Goal: Task Accomplishment & Management: Use online tool/utility

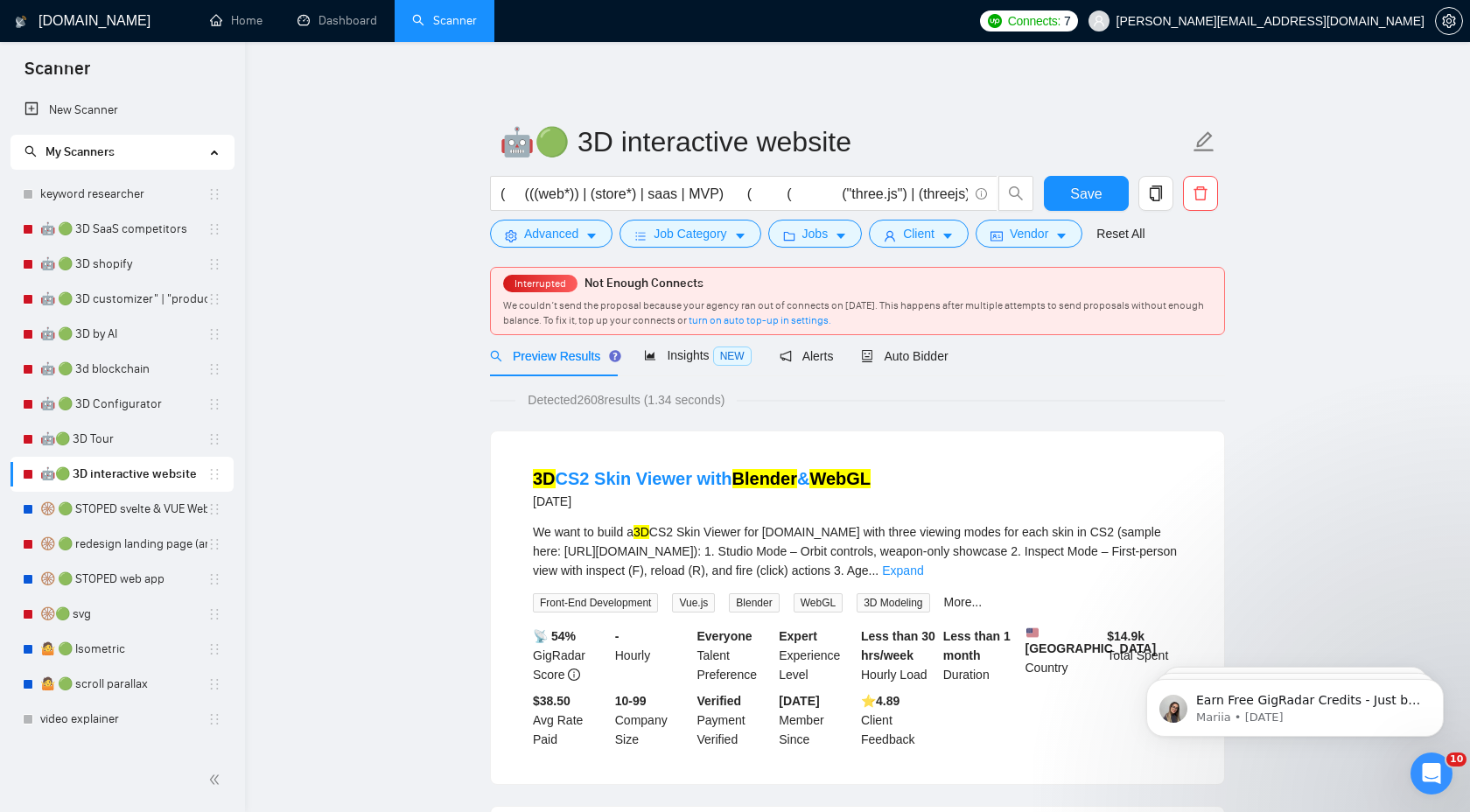
scroll to position [304, 0]
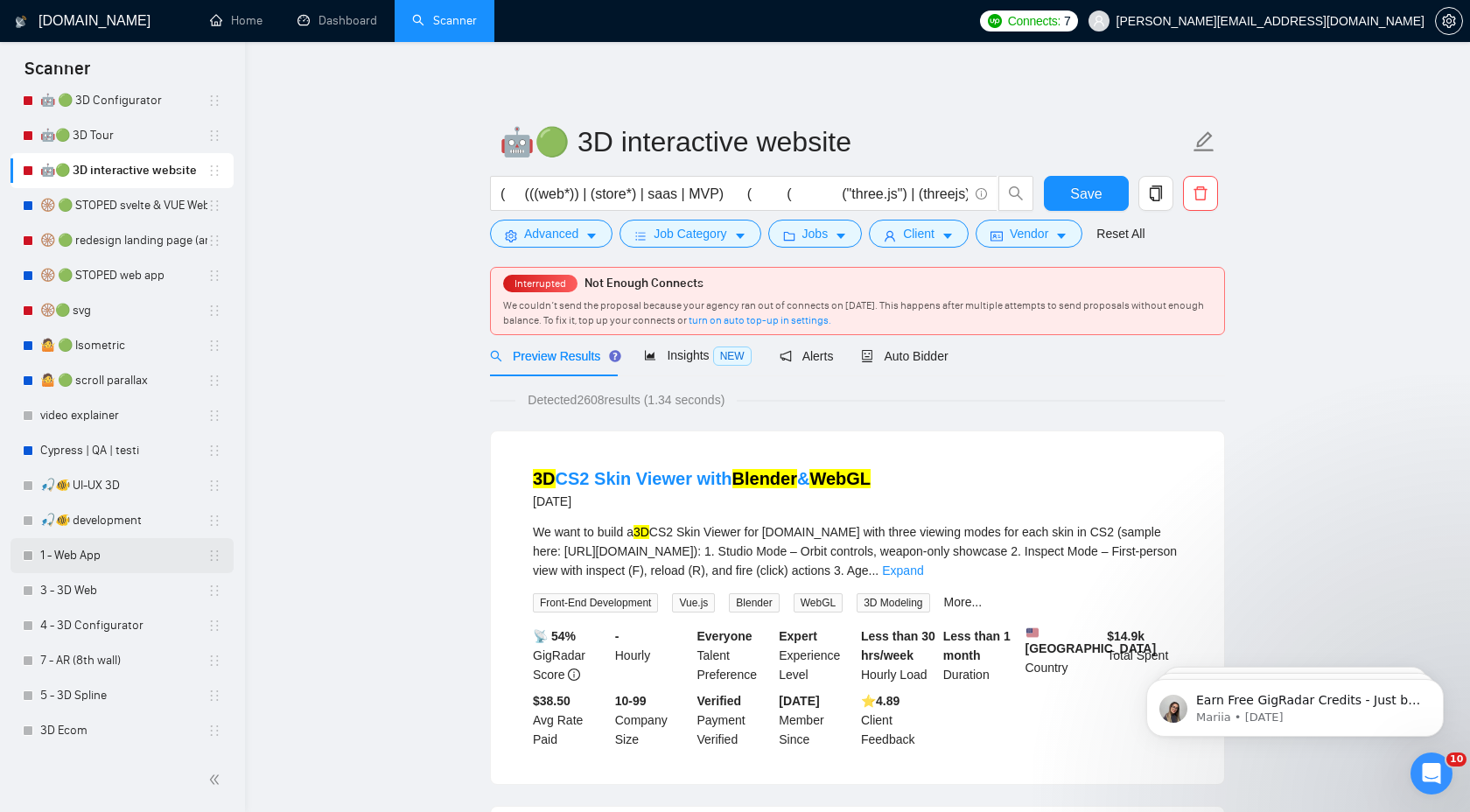
click at [53, 553] on link "1 - Web App" at bounding box center [123, 555] width 167 height 35
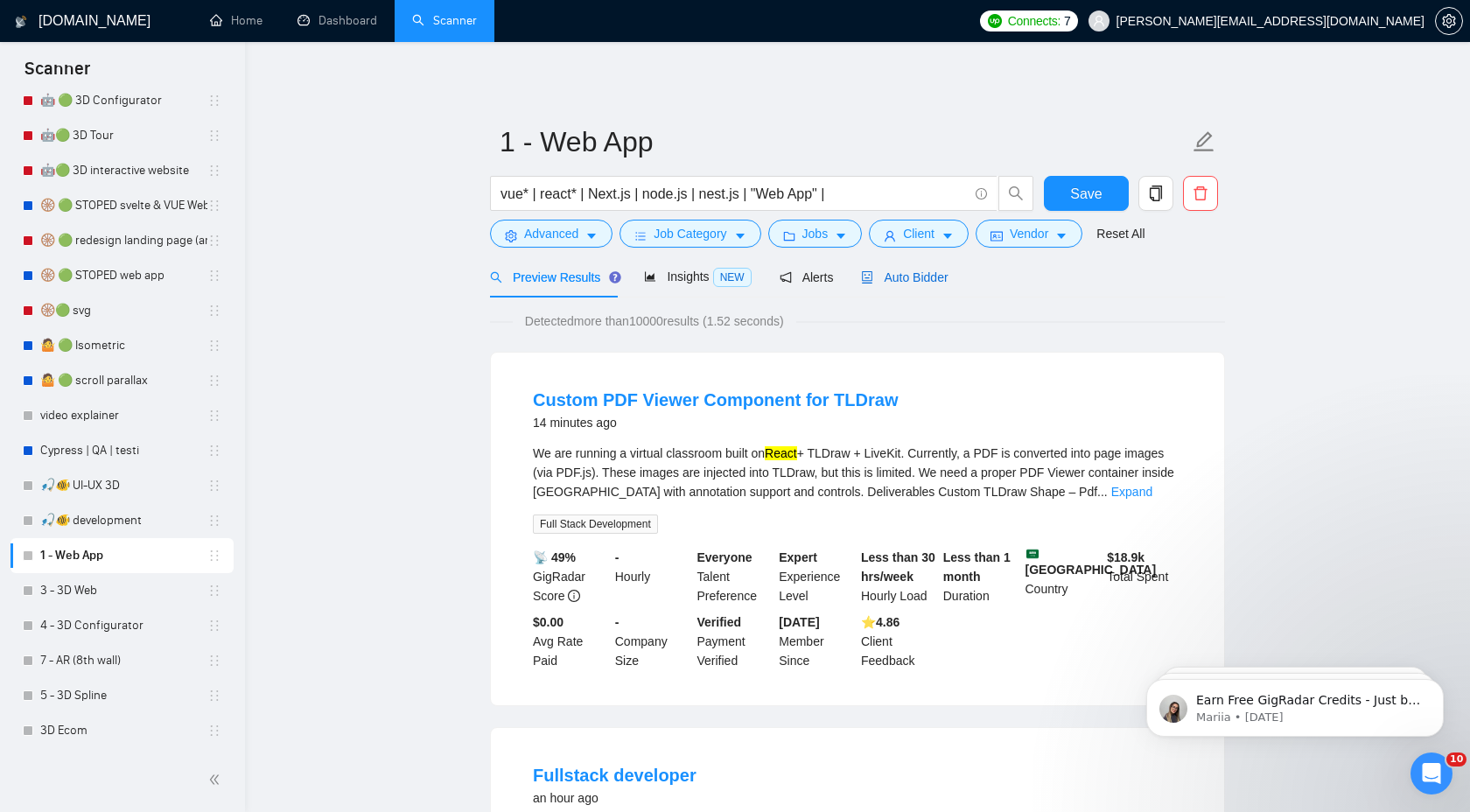
click at [912, 285] on div "Auto Bidder" at bounding box center [904, 277] width 87 height 19
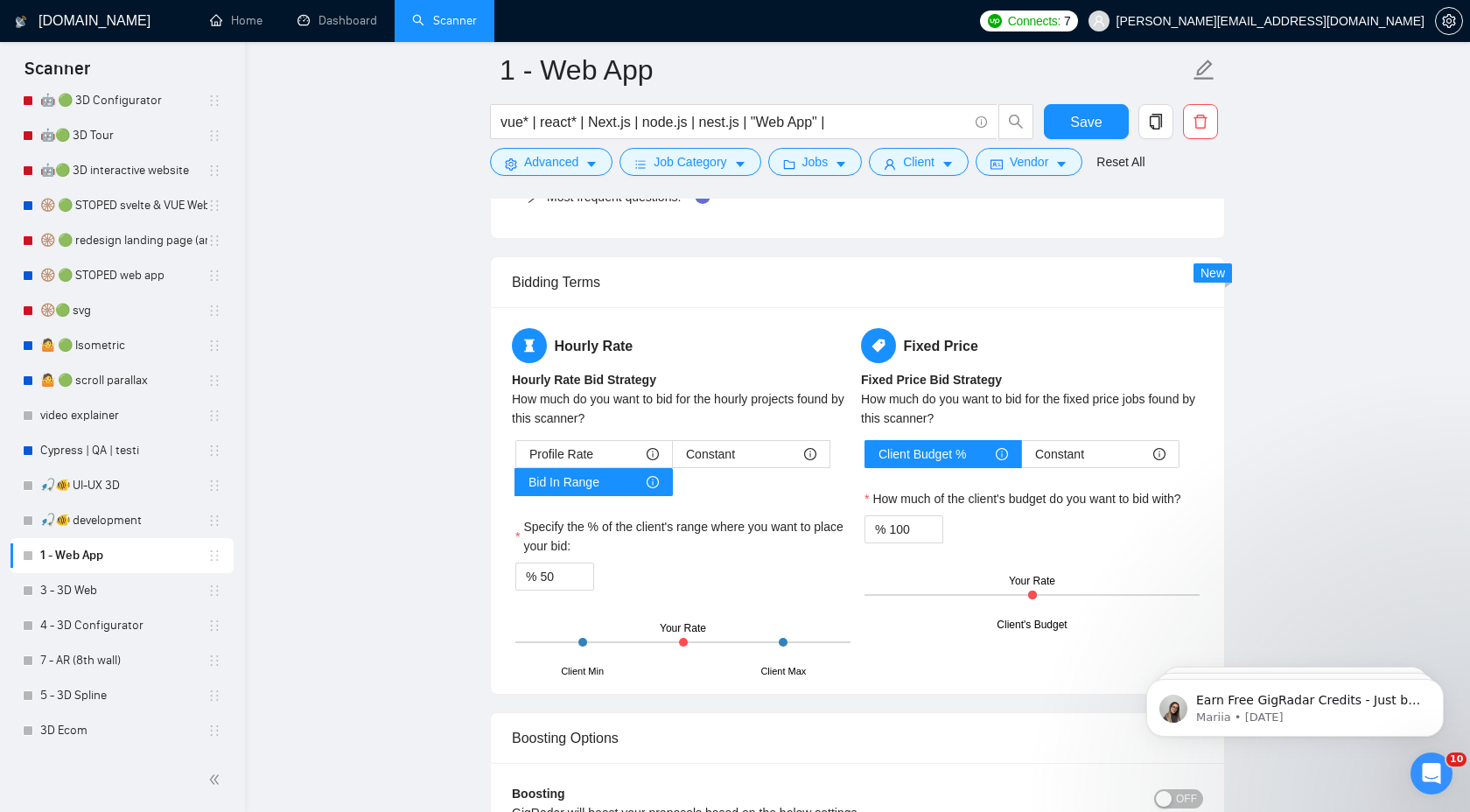
scroll to position [2598, 0]
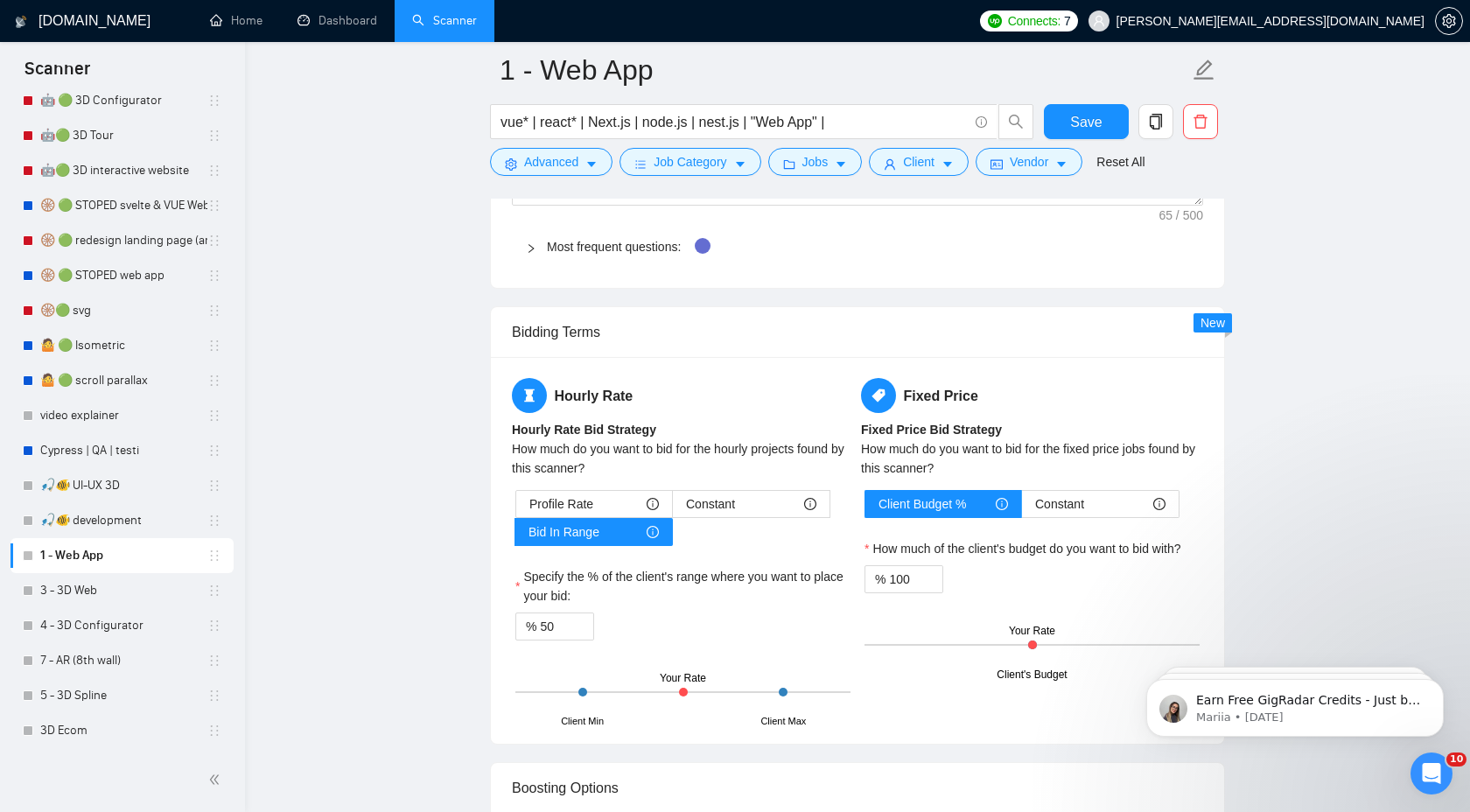
click at [523, 267] on div "Most frequent questions:" at bounding box center [858, 247] width 692 height 41
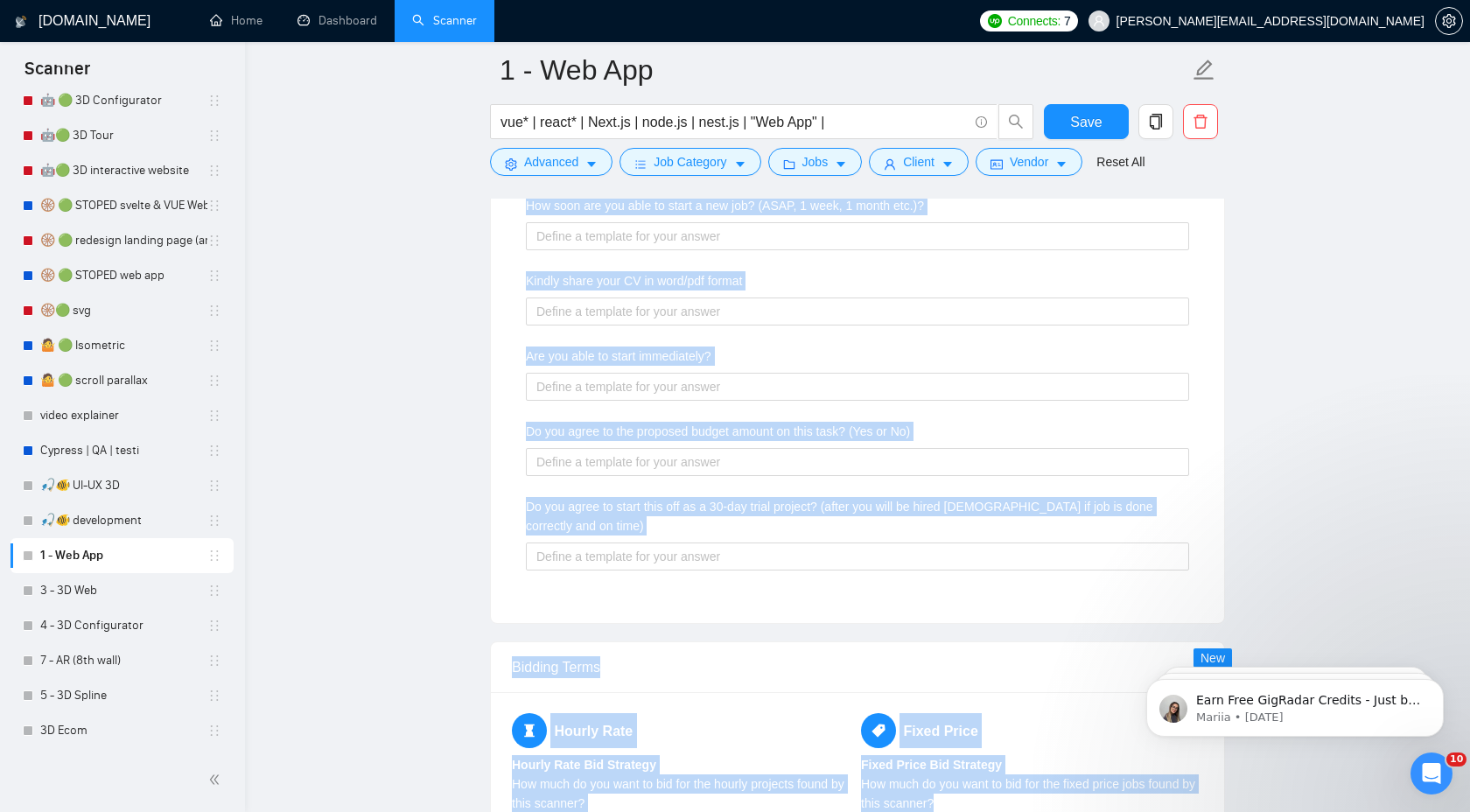
scroll to position [3091, 0]
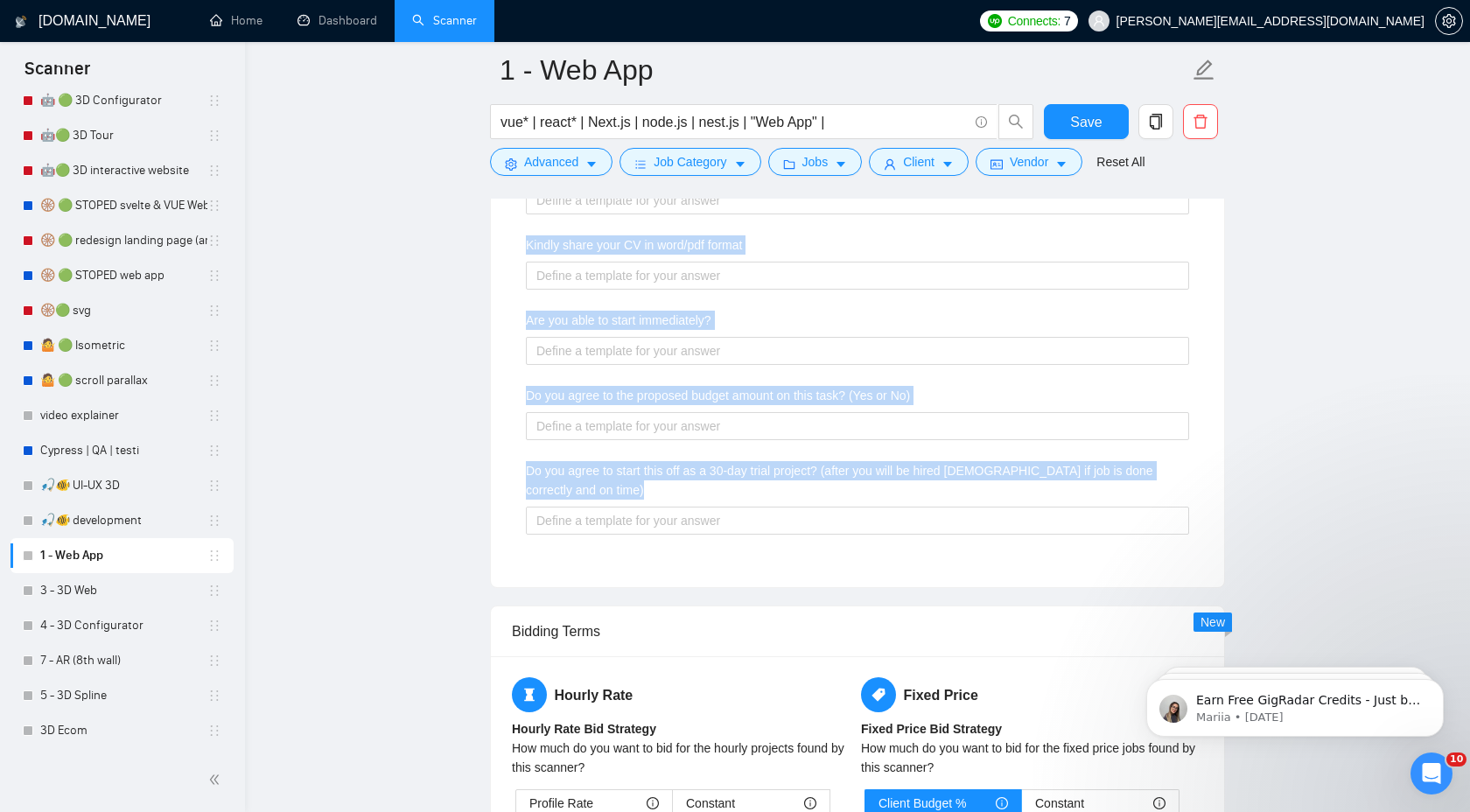
drag, startPoint x: 544, startPoint y: 265, endPoint x: 1241, endPoint y: 527, distance: 744.6
copy div "Most frequent questions: Describe your recent experience with similar projects …"
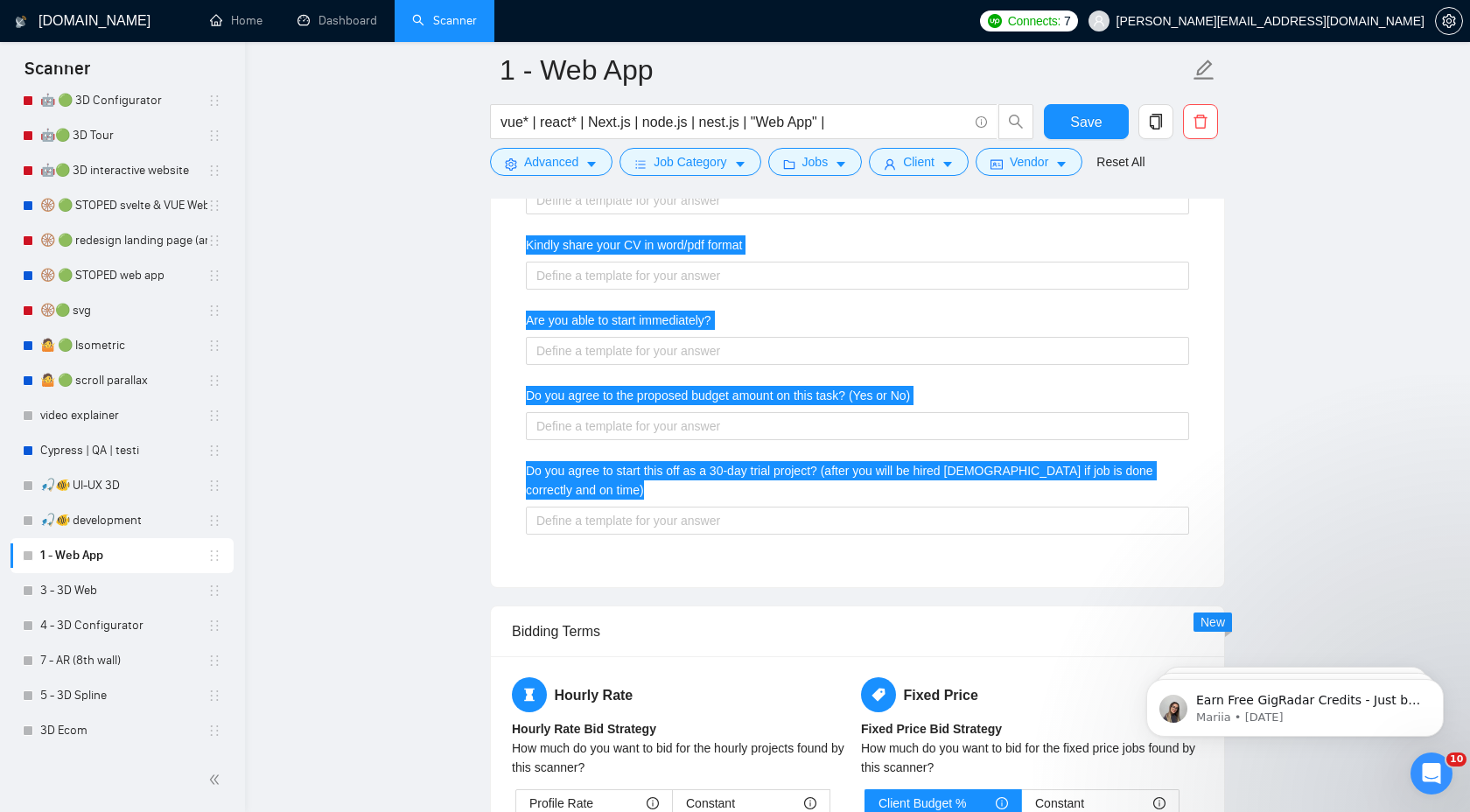
click at [636, 330] on label "Are you able to start immediately?" at bounding box center [618, 319] width 185 height 19
click at [636, 337] on immediately\? "Are you able to start immediately?" at bounding box center [858, 351] width 663 height 28
